Goal: Check status: Check status

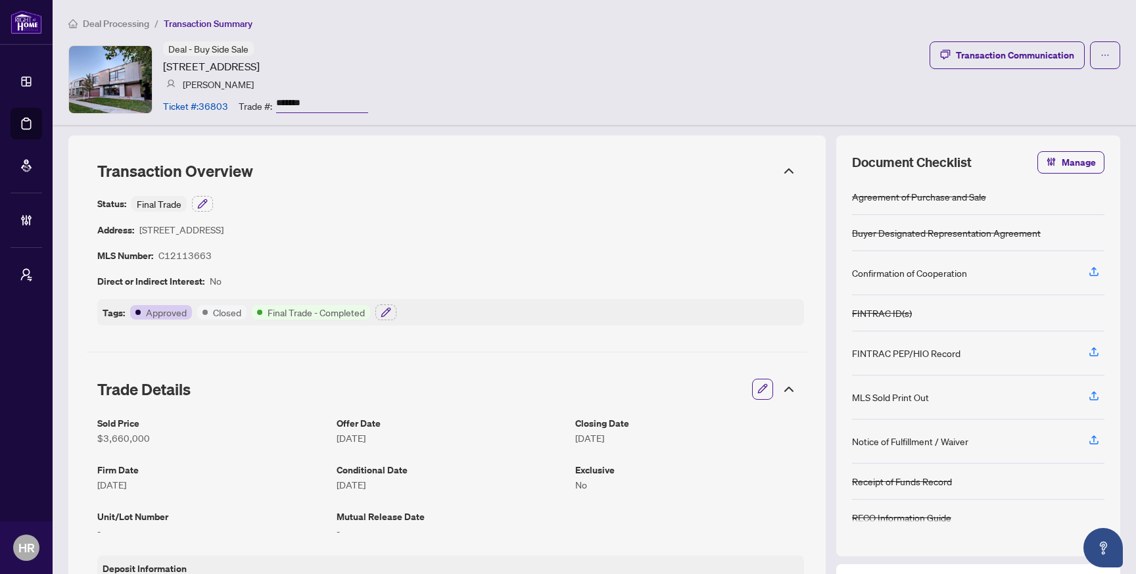
scroll to position [1142, 0]
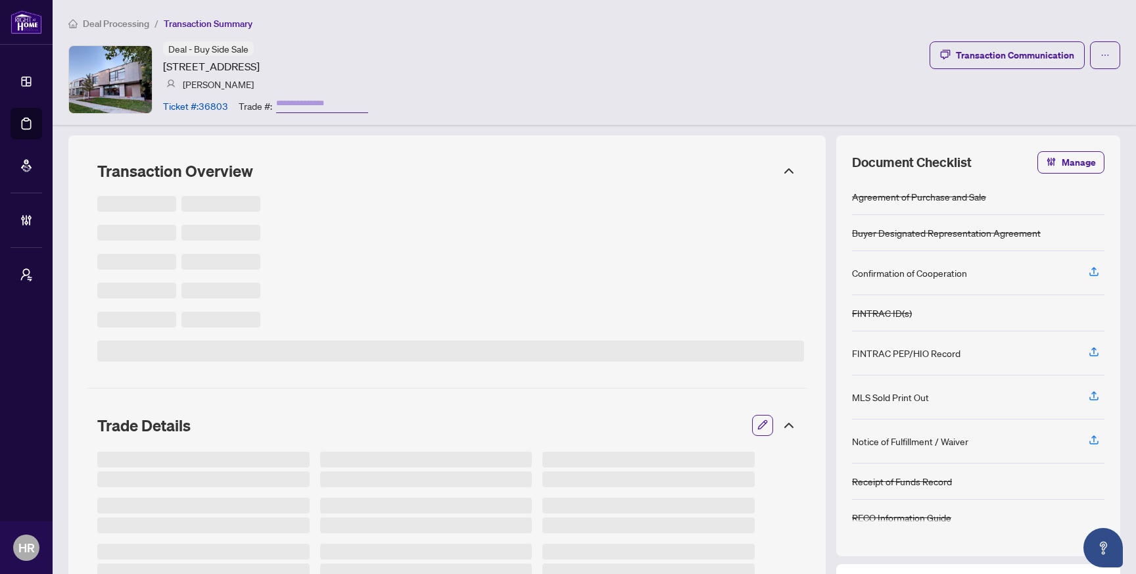
type input "*******"
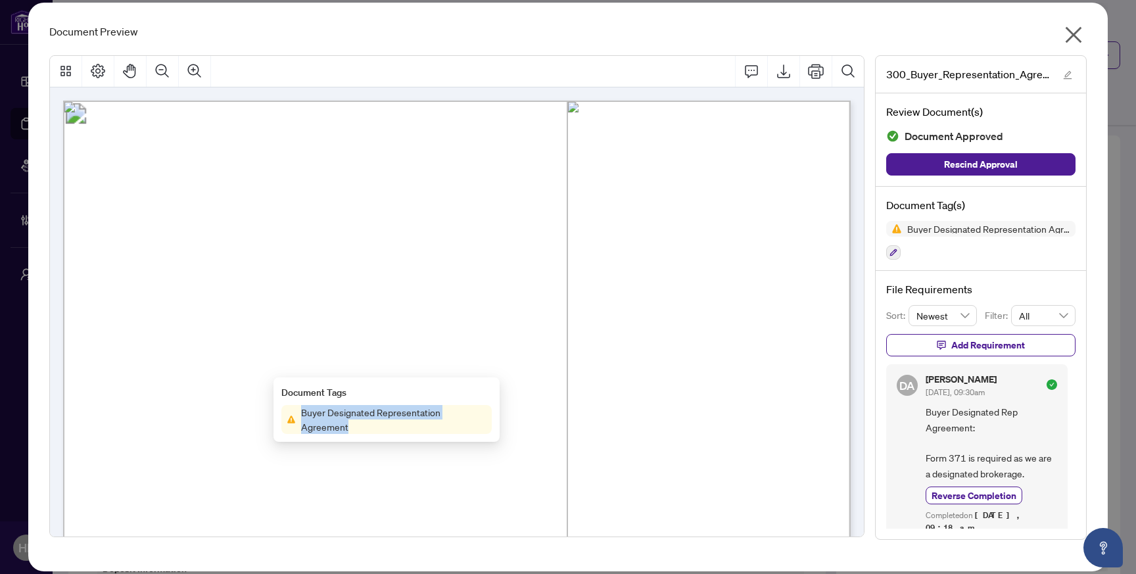
scroll to position [1171, 0]
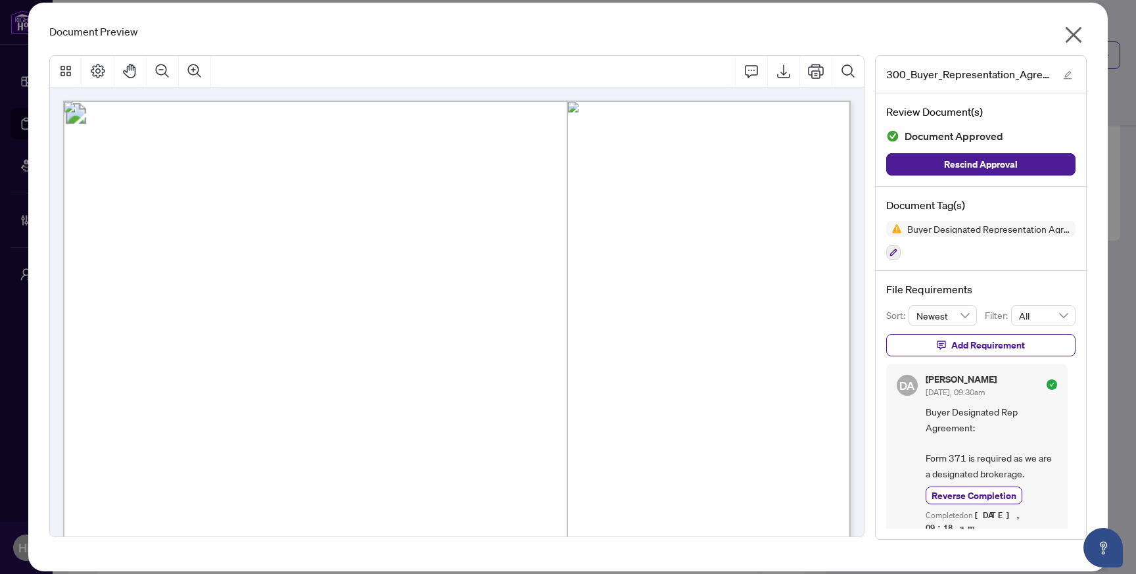
click at [1074, 37] on icon "close" at bounding box center [1073, 34] width 16 height 16
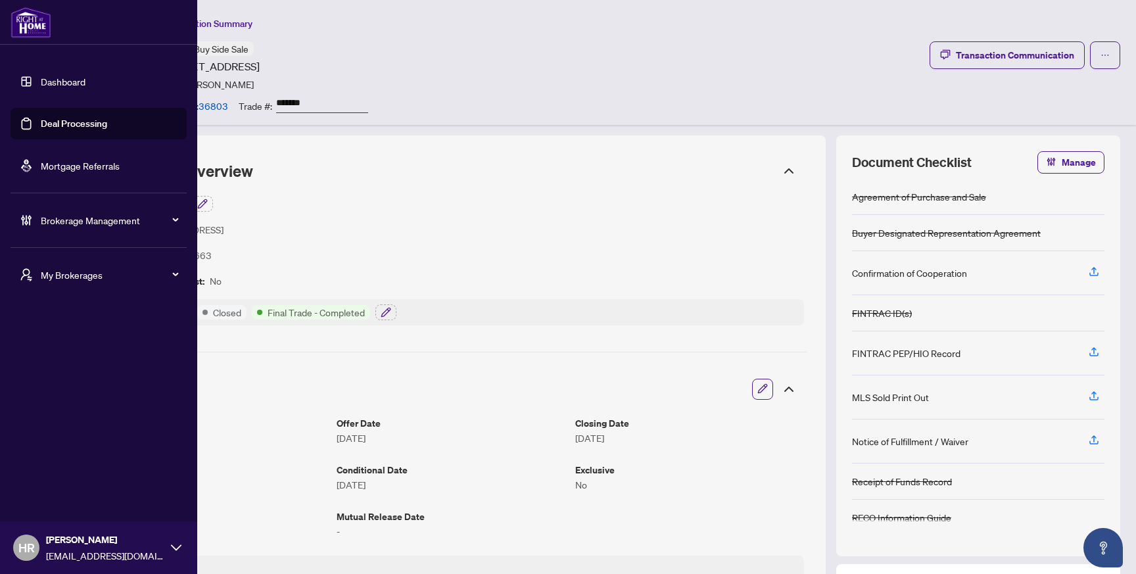
click at [64, 120] on link "Deal Processing" at bounding box center [74, 124] width 66 height 12
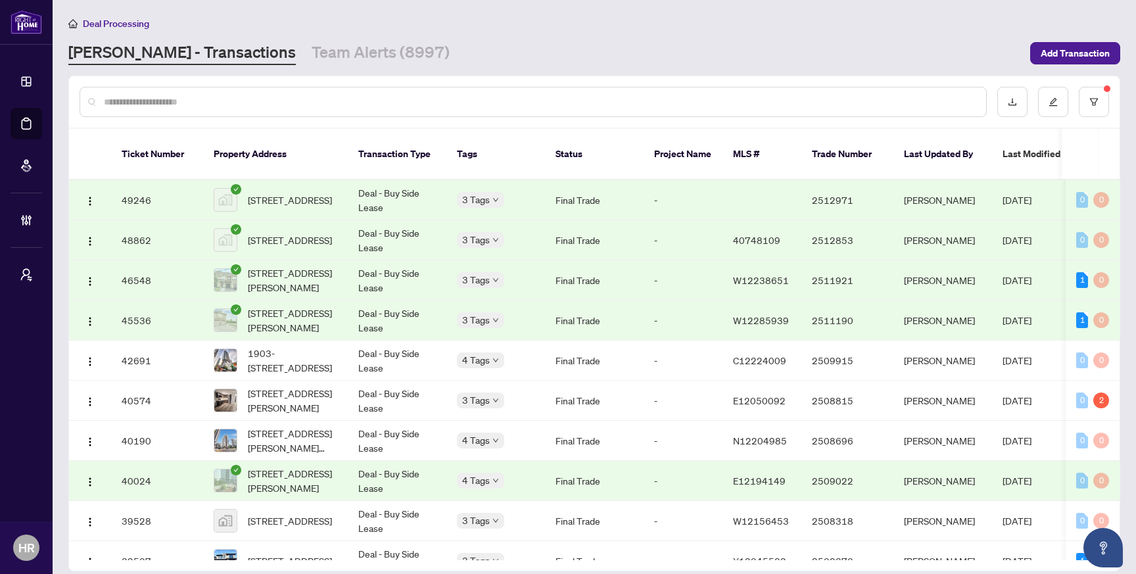
click at [379, 190] on td "Deal - Buy Side Lease" at bounding box center [397, 200] width 99 height 40
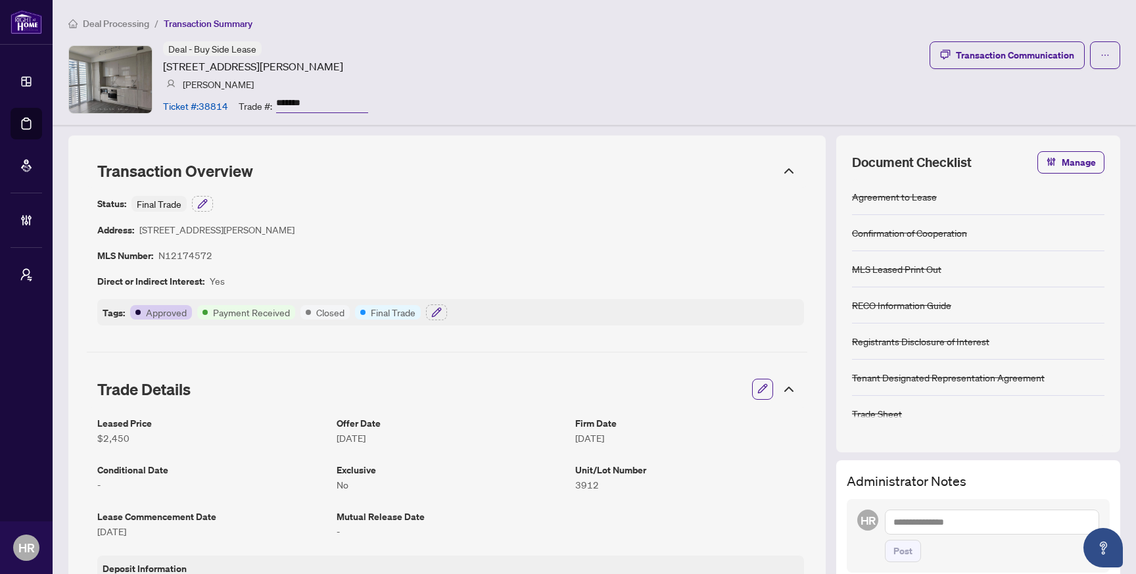
scroll to position [1587, 0]
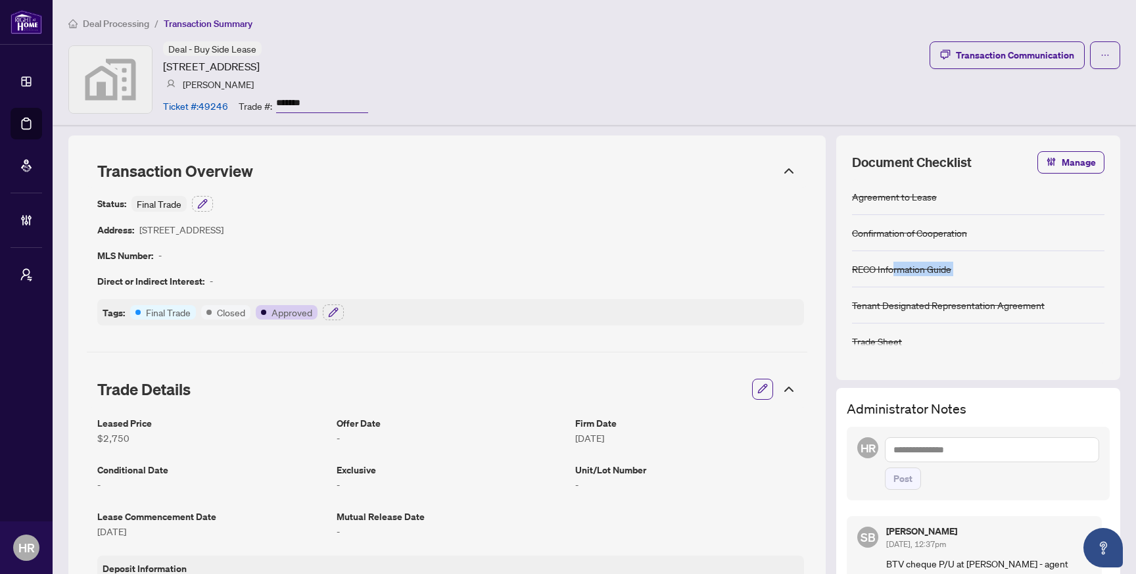
drag, startPoint x: 870, startPoint y: 288, endPoint x: 891, endPoint y: 264, distance: 32.6
click at [891, 264] on div "Agreement to Lease Confirmation of Cooperation RECO Information Guide Tenant De…" at bounding box center [978, 271] width 252 height 185
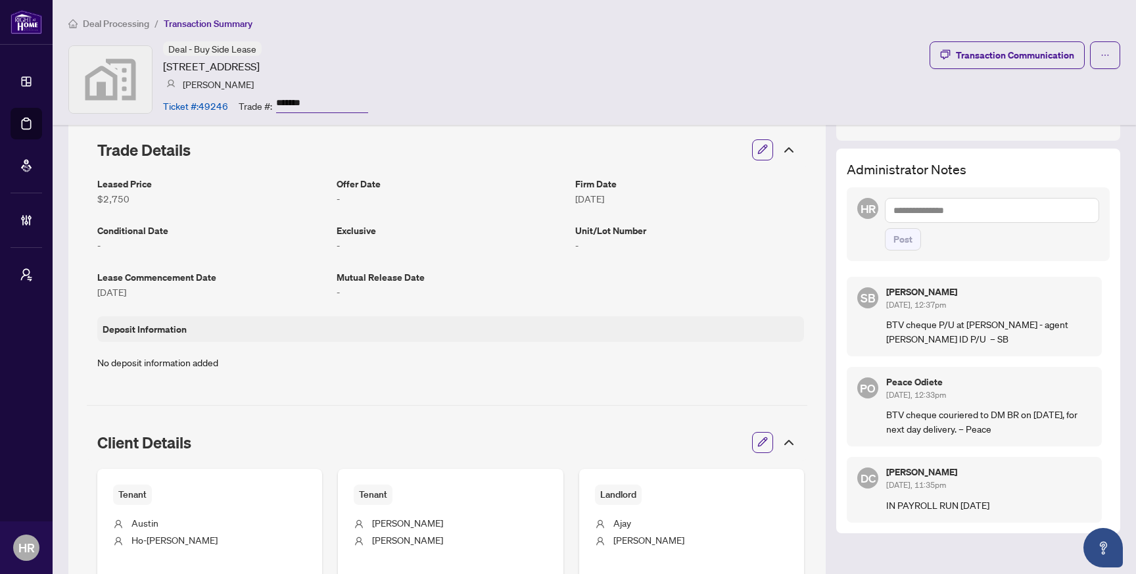
scroll to position [252, 0]
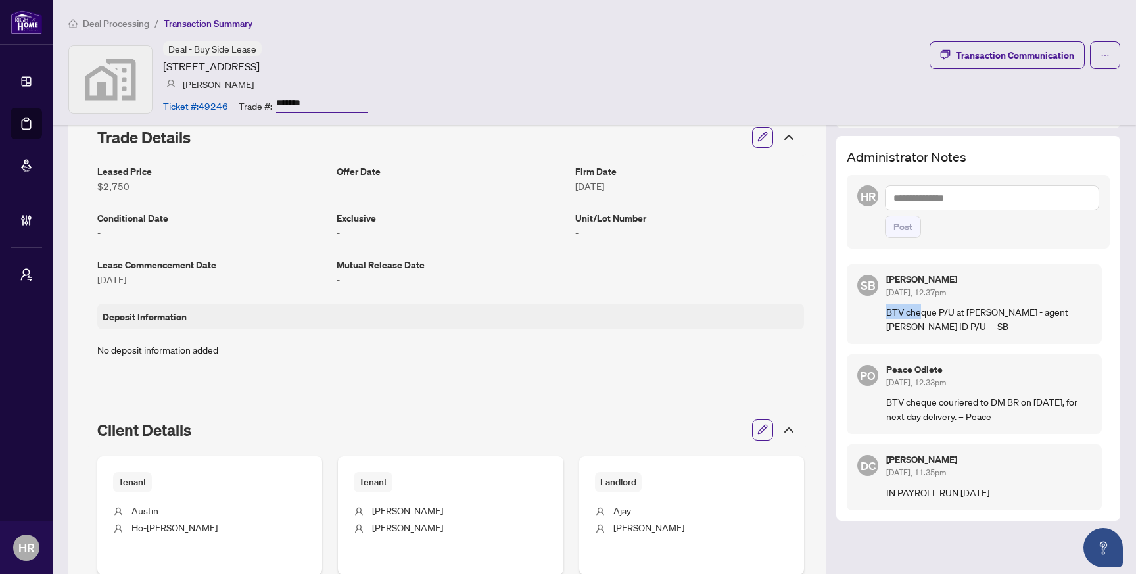
drag, startPoint x: 922, startPoint y: 308, endPoint x: 881, endPoint y: 310, distance: 41.4
click at [881, 310] on div "SB Shelly Barry Sep/06/2025, 12:37pm BTV cheque P/U at DM branch - agent Ajay G…" at bounding box center [974, 304] width 255 height 80
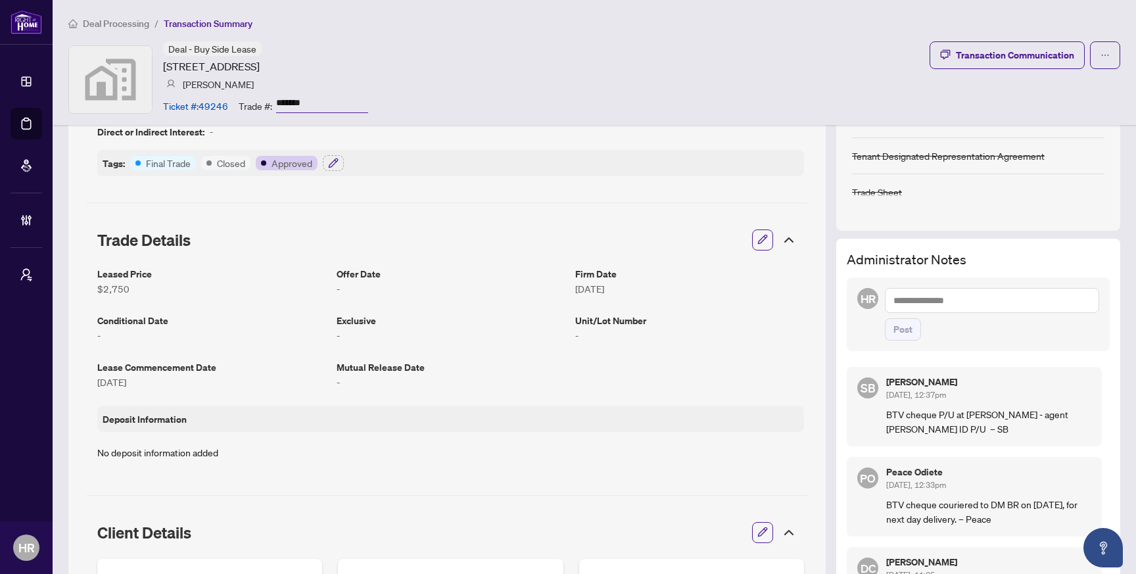
scroll to position [0, 0]
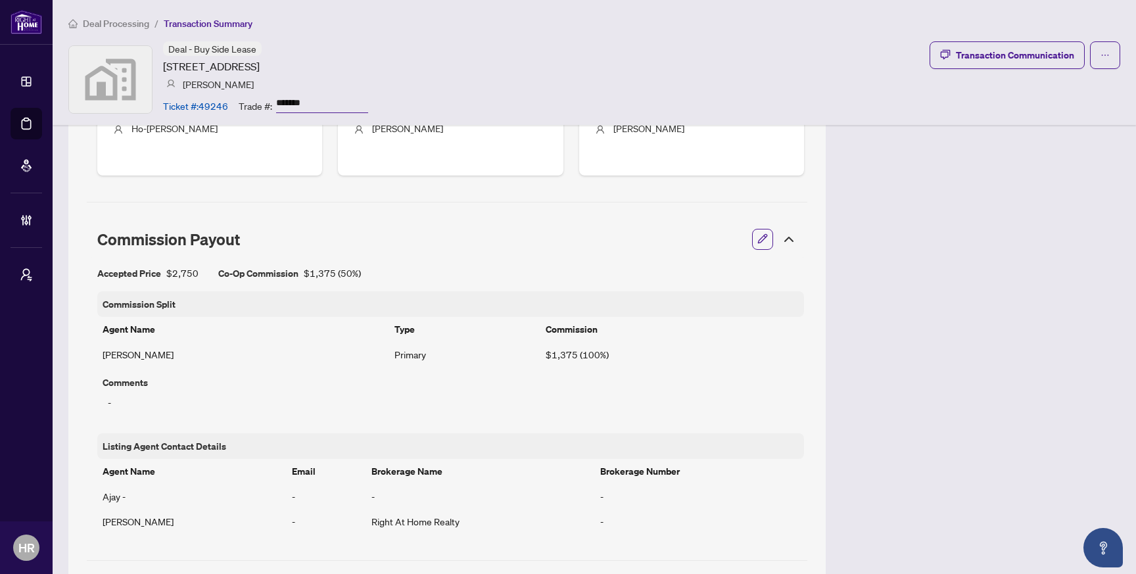
scroll to position [1031, 0]
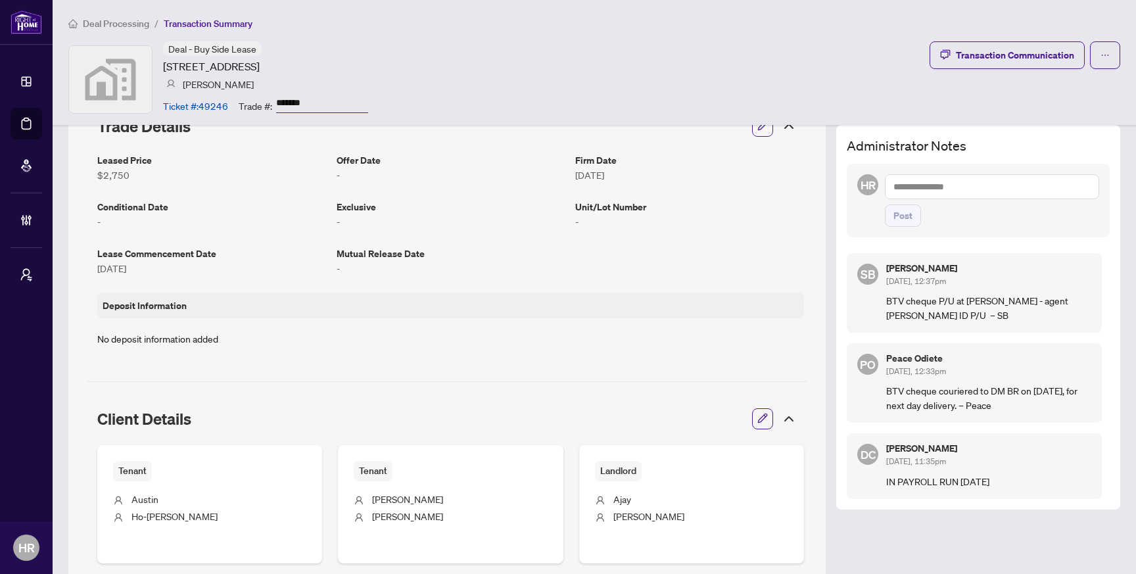
scroll to position [273, 0]
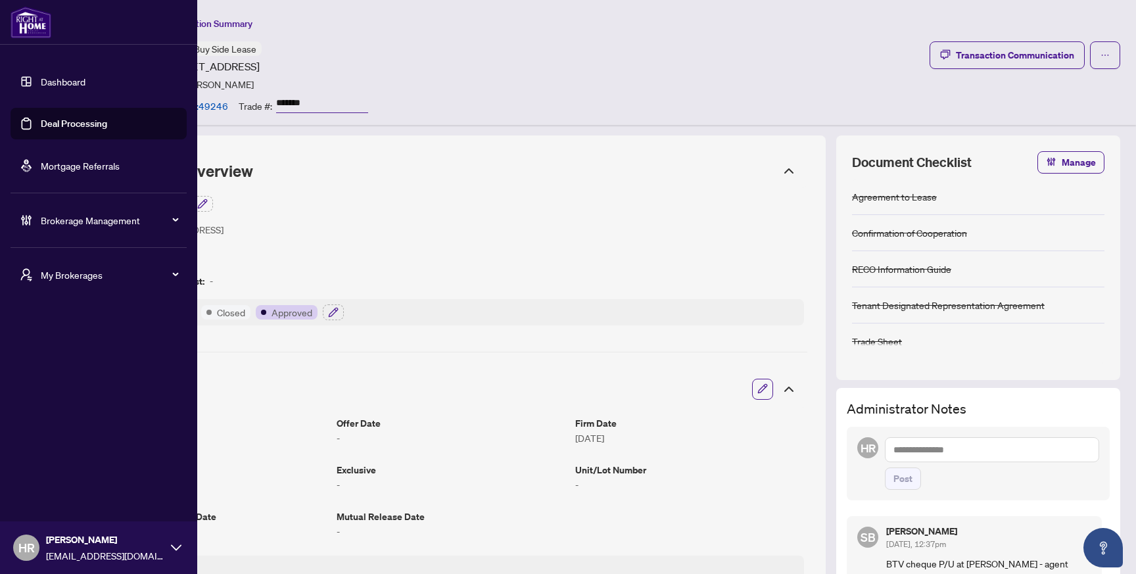
click at [47, 81] on link "Dashboard" at bounding box center [63, 82] width 45 height 12
